Goal: Information Seeking & Learning: Learn about a topic

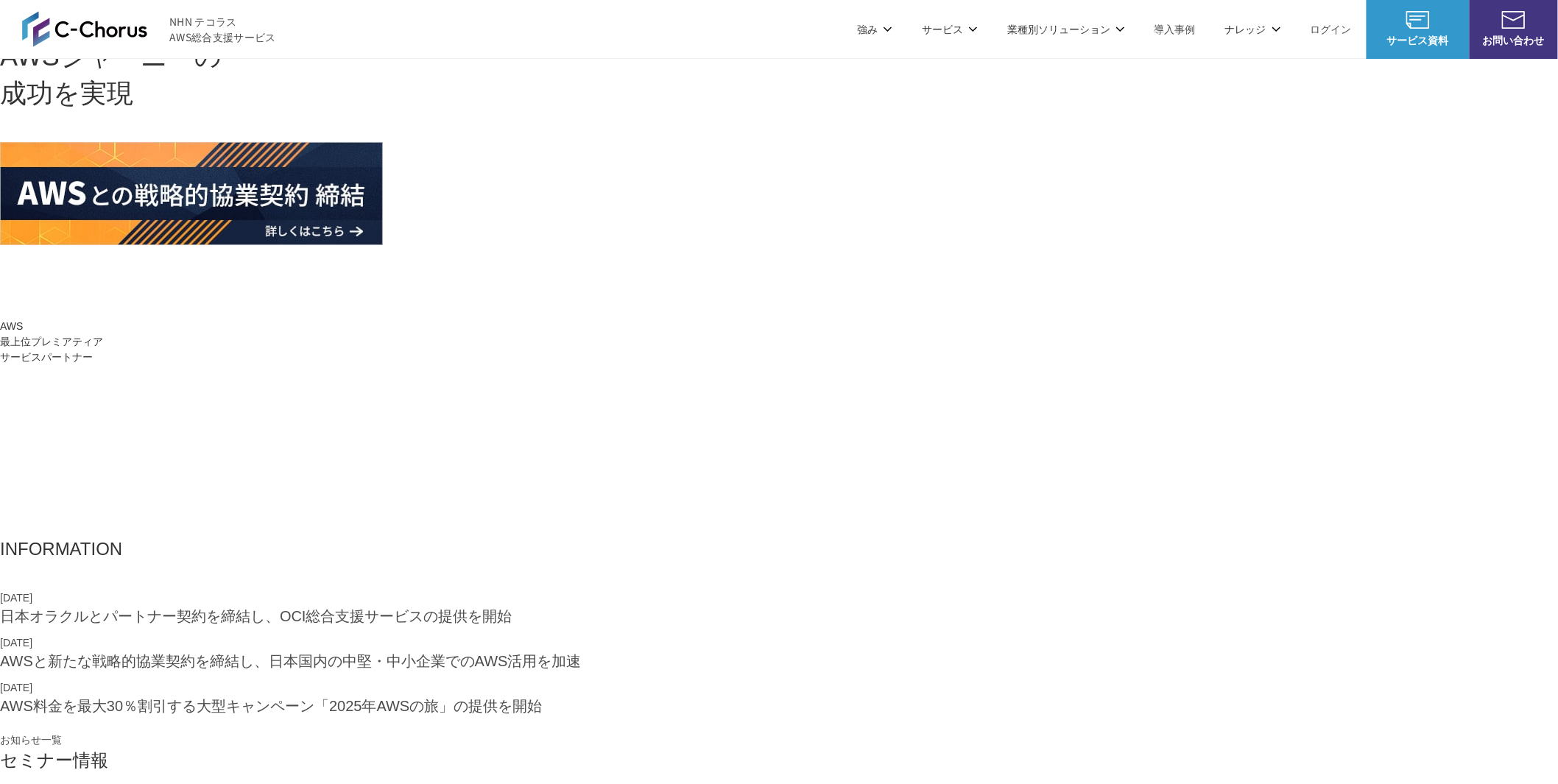
click at [476, 129] on link "AWS請求代行サービス" at bounding box center [452, 125] width 104 height 15
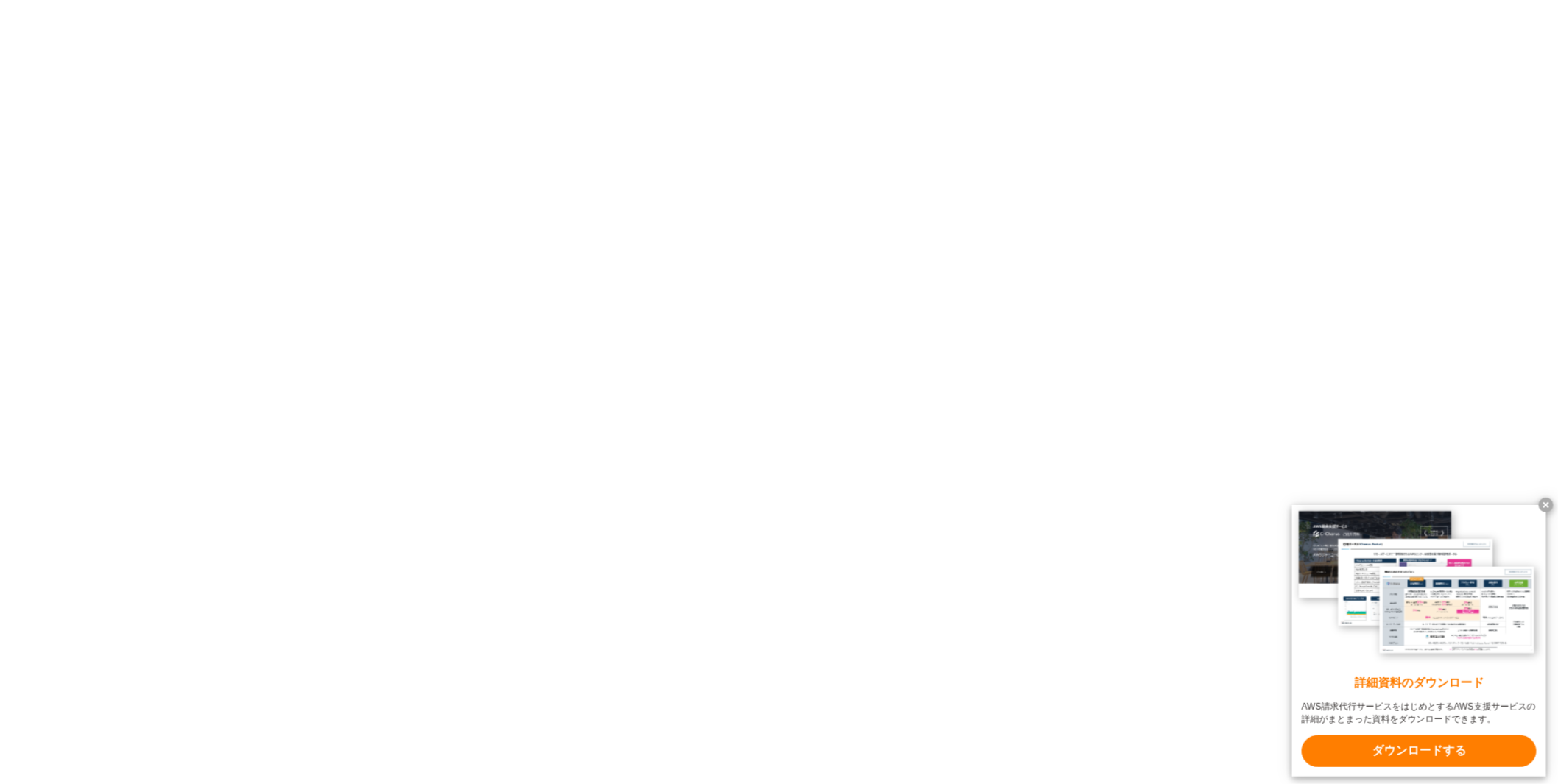
scroll to position [9814, 0]
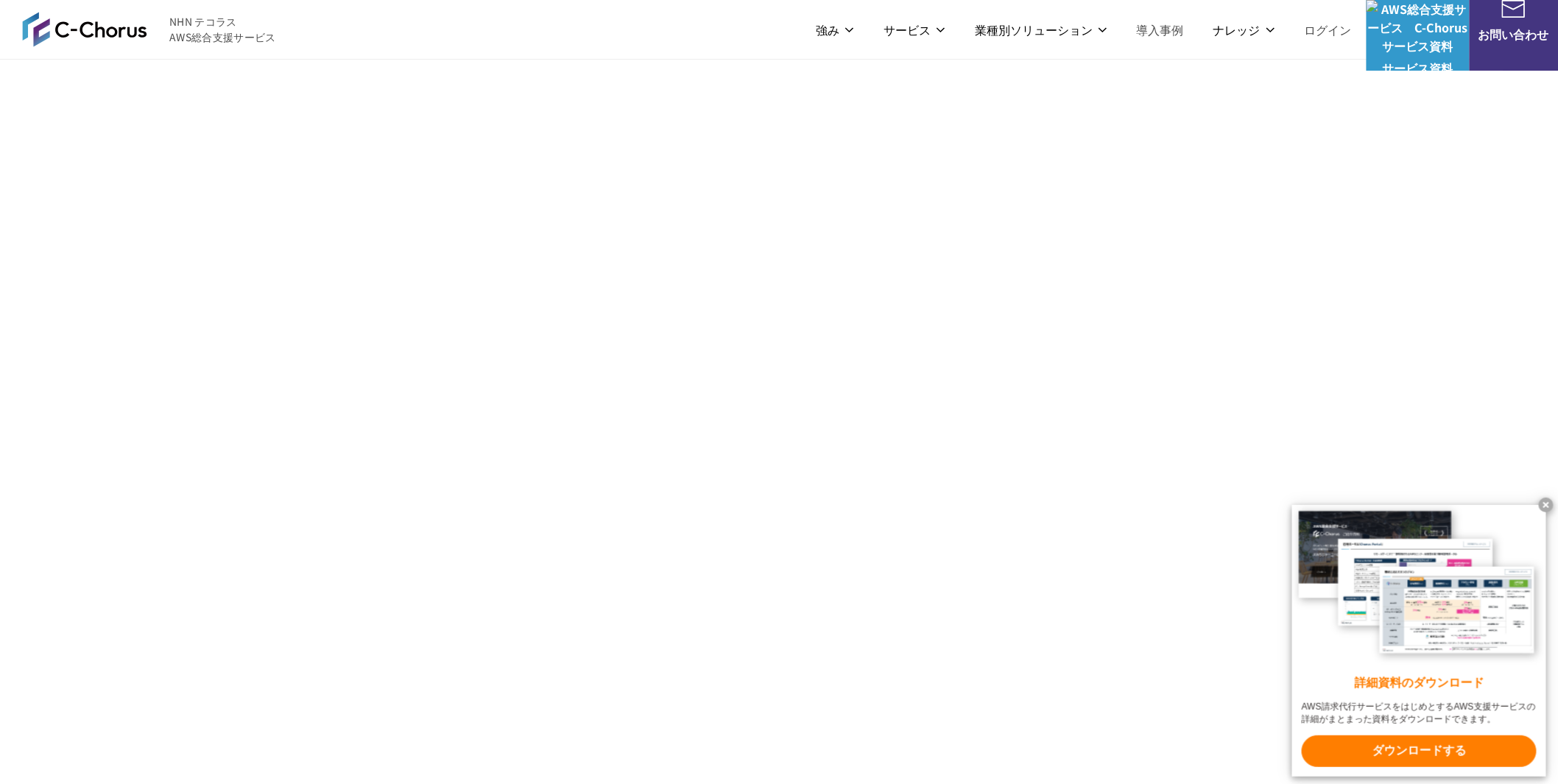
click at [122, 32] on img at bounding box center [85, 29] width 125 height 35
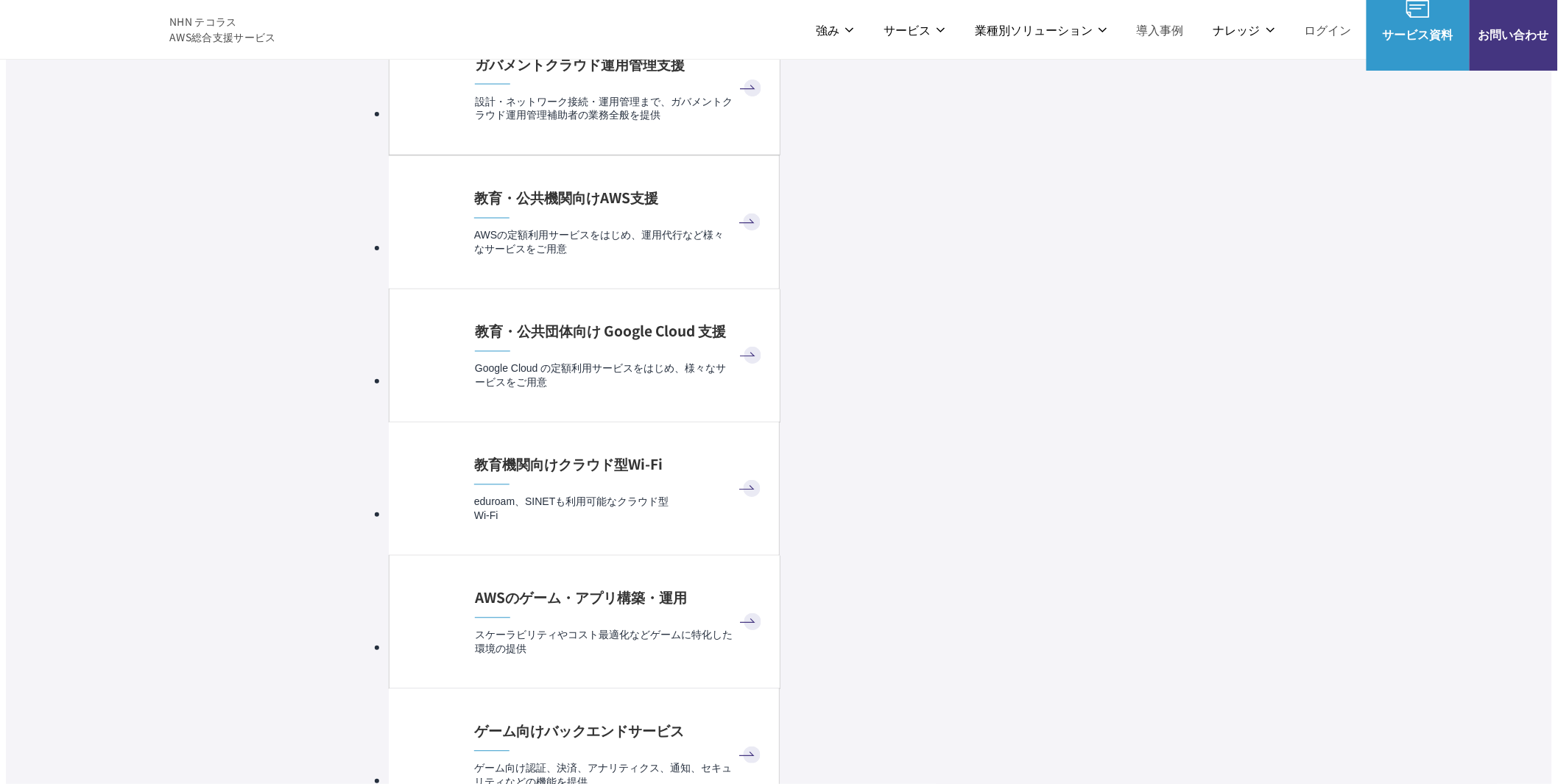
scroll to position [6133, 0]
